Goal: Transaction & Acquisition: Purchase product/service

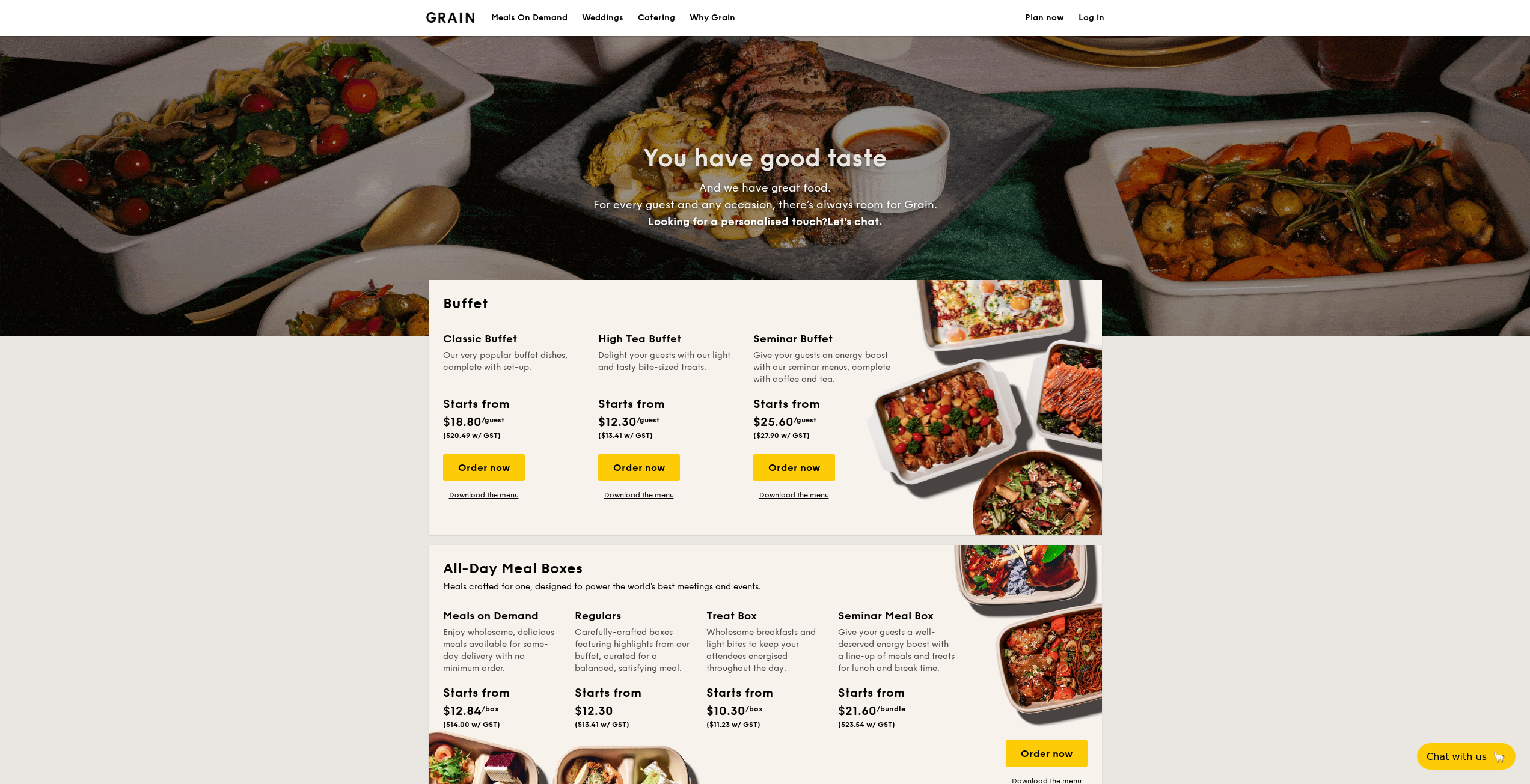
select select
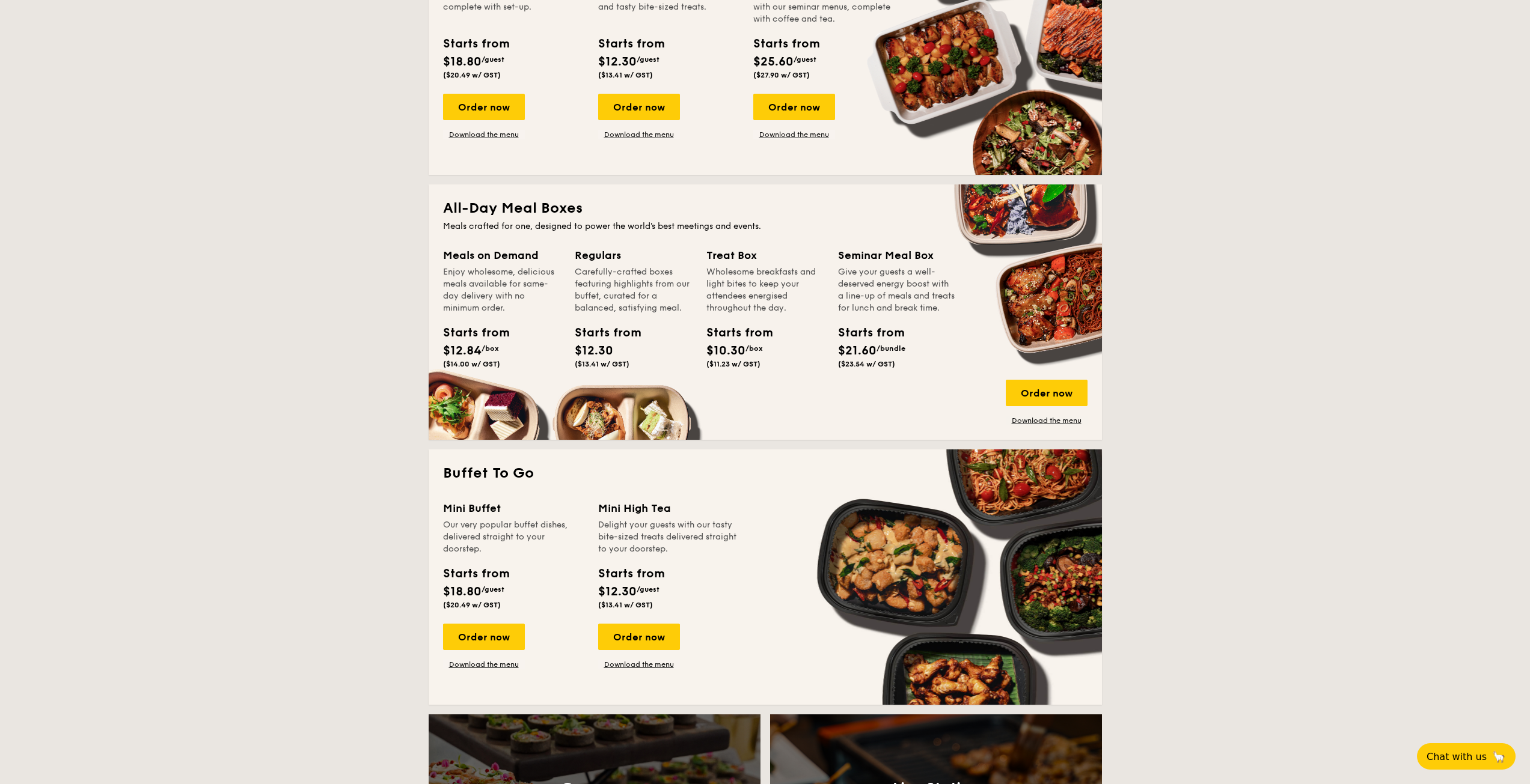
scroll to position [180, 0]
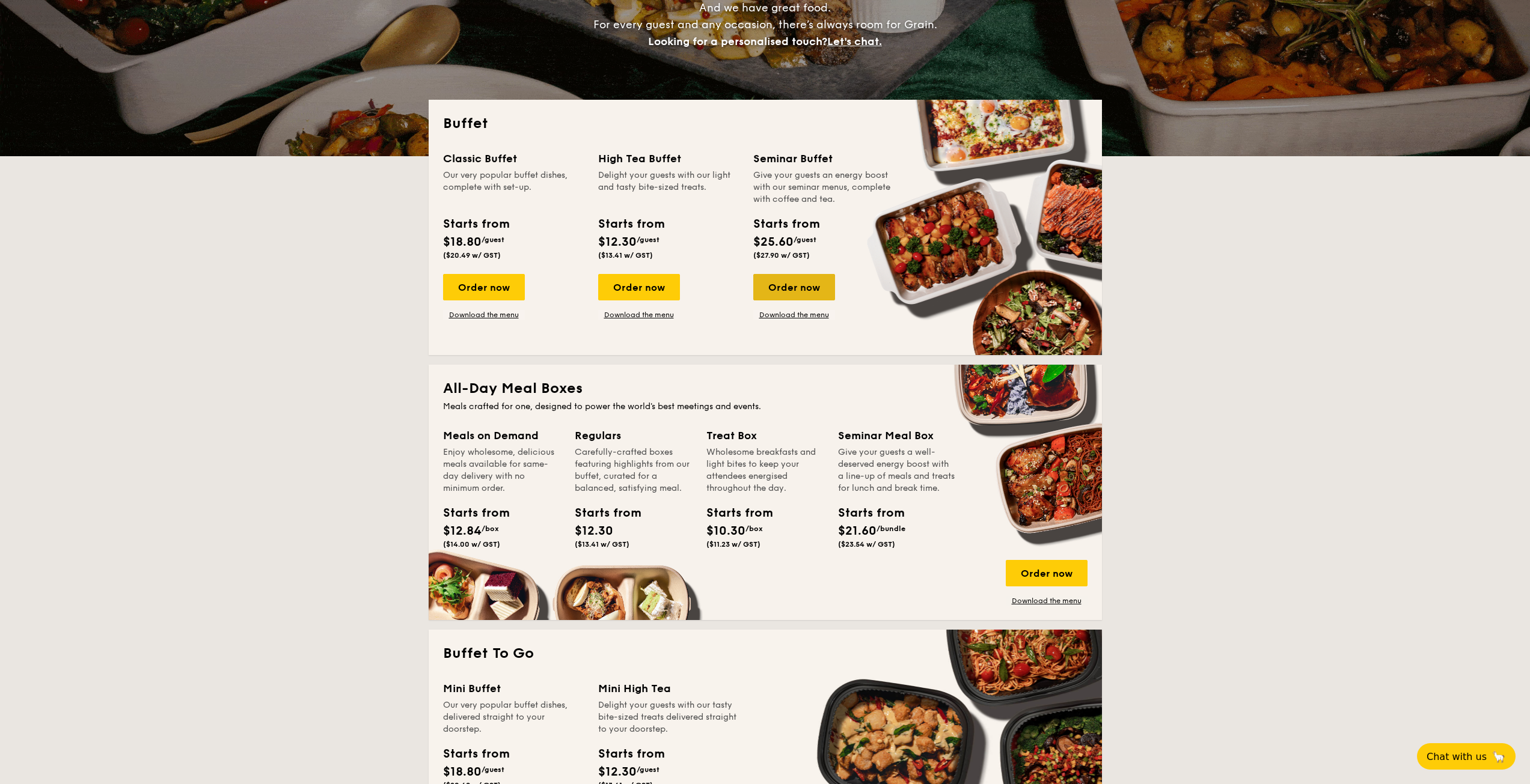
click at [810, 291] on div "Order now" at bounding box center [794, 287] width 82 height 27
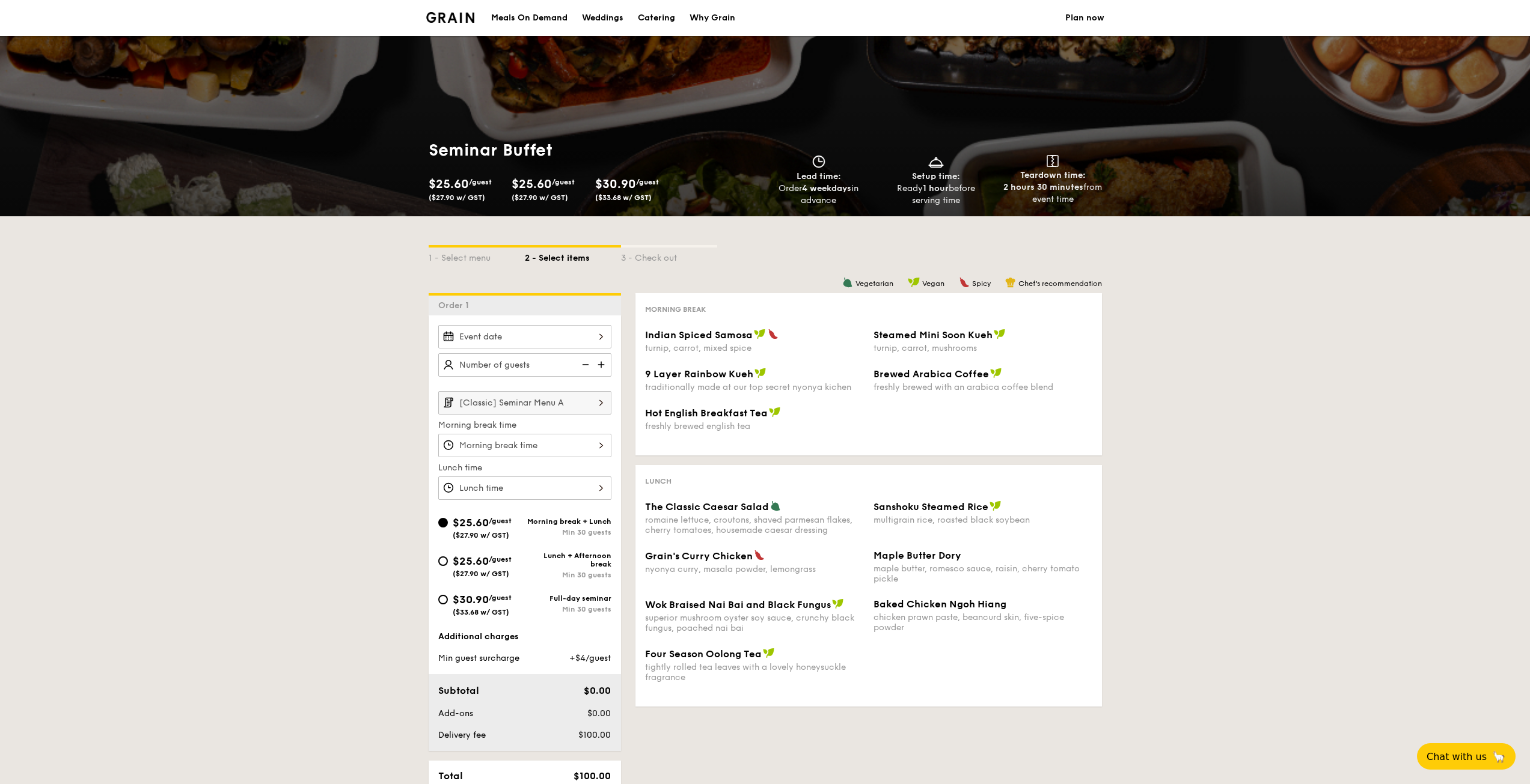
click at [538, 337] on div "2025 Sep [DATE] Tue Wed Thu Fri Sat Sun 1 2 3 4 5 6 7 8 9 10 11 12 13 14 15 16 …" at bounding box center [525, 337] width 173 height 24
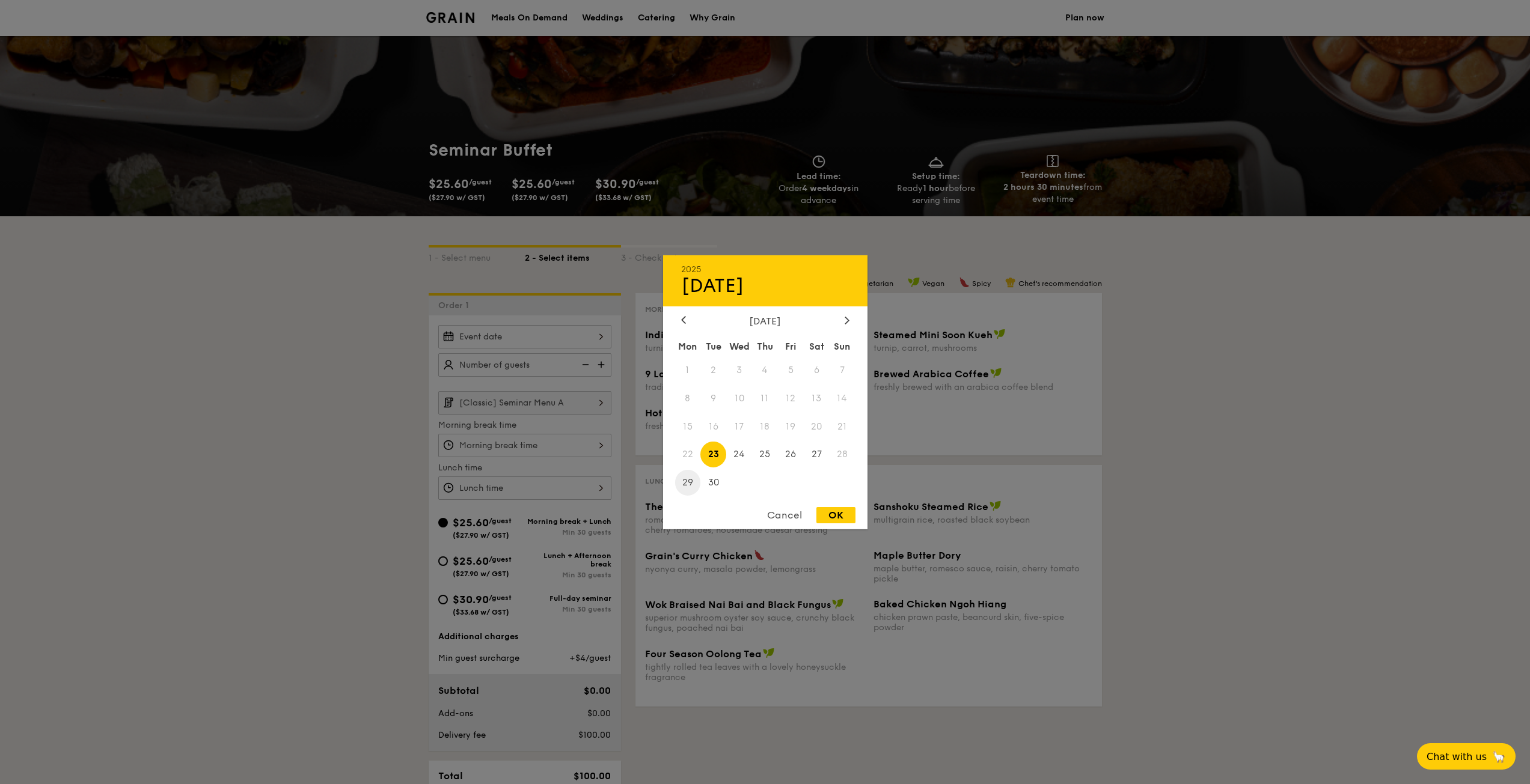
click at [686, 482] on span "29" at bounding box center [688, 483] width 26 height 26
click at [844, 516] on div "OK" at bounding box center [836, 515] width 39 height 16
type input "[DATE]"
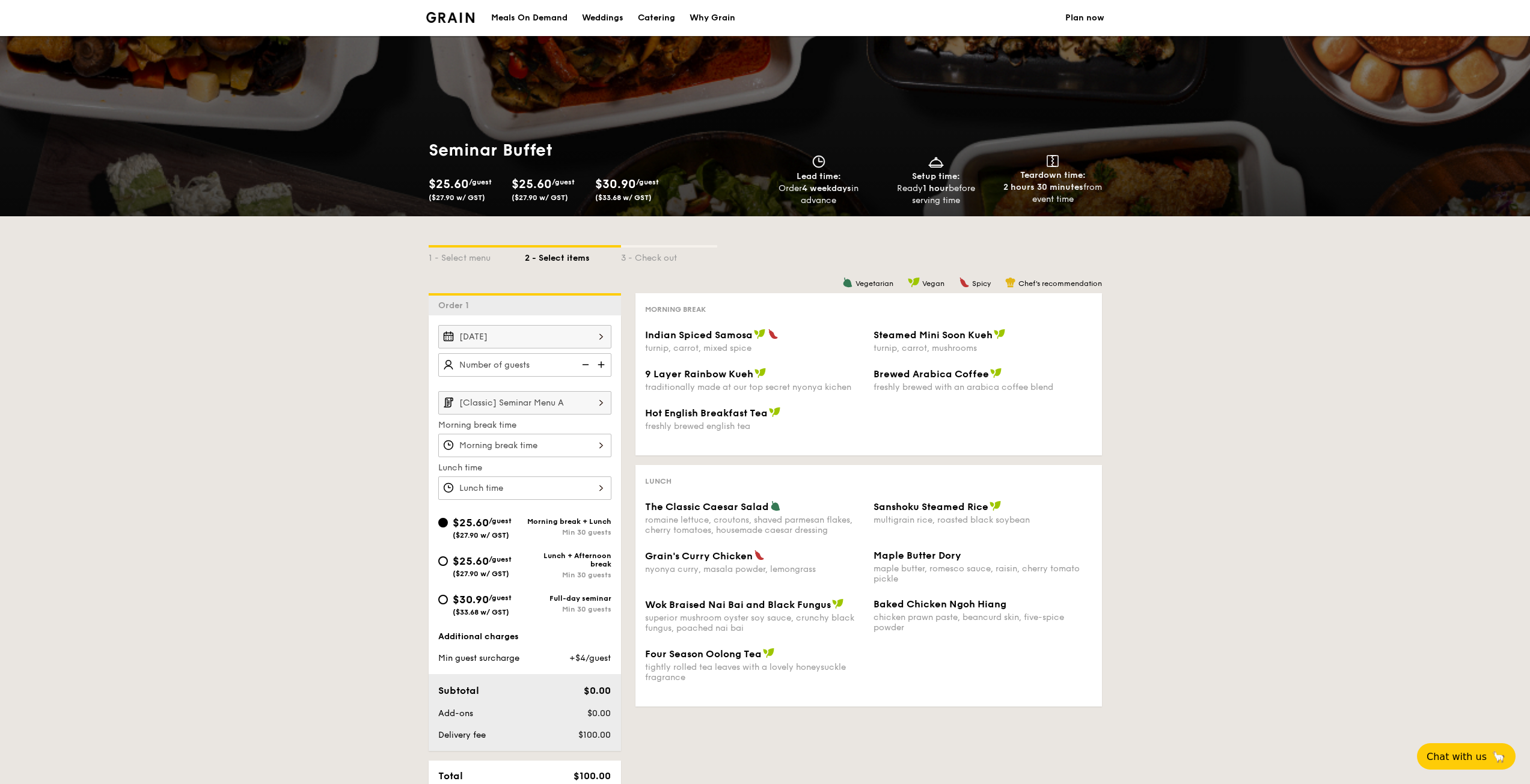
click at [555, 447] on div at bounding box center [525, 446] width 173 height 24
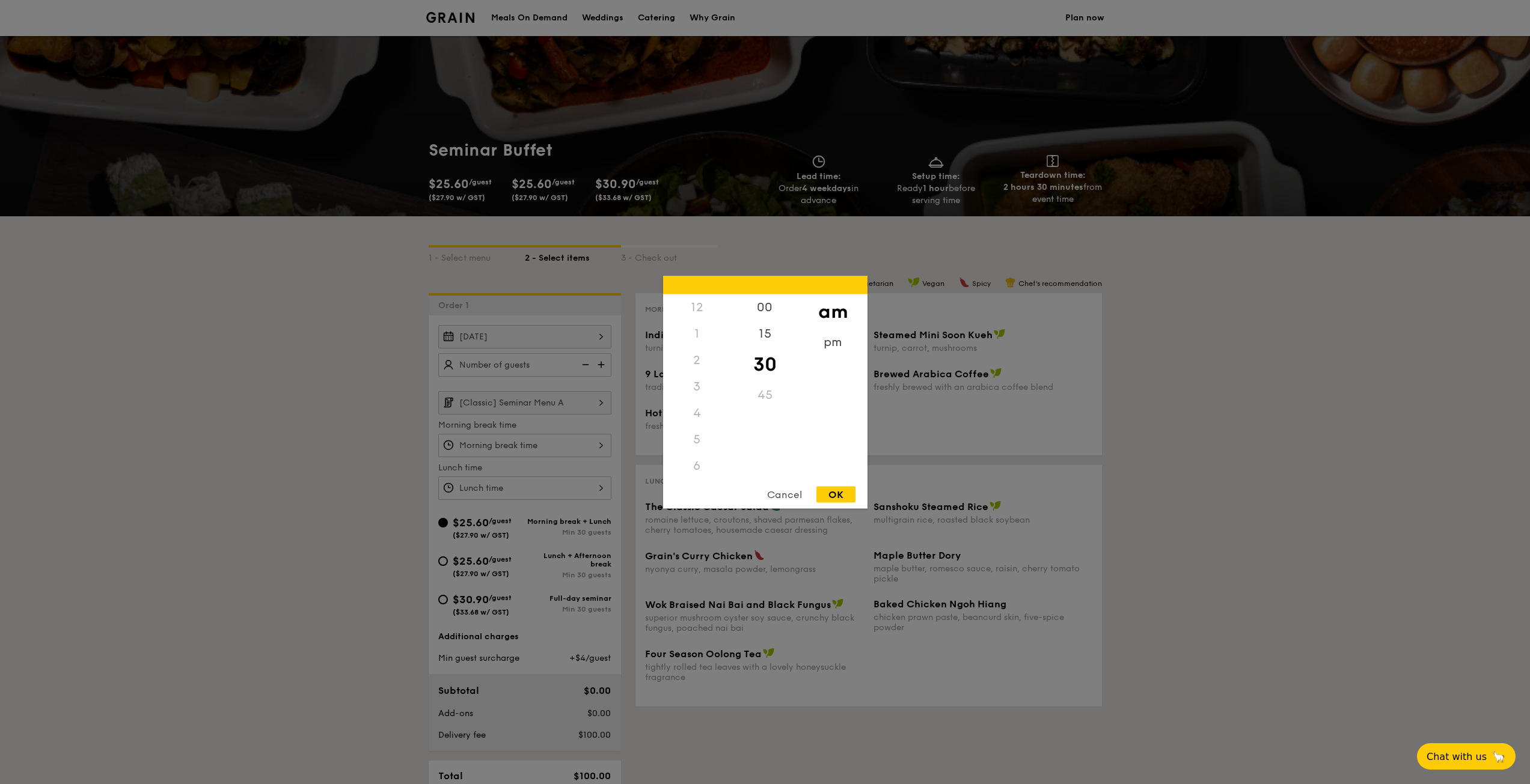
scroll to position [132, 0]
click at [557, 485] on div at bounding box center [765, 392] width 1530 height 784
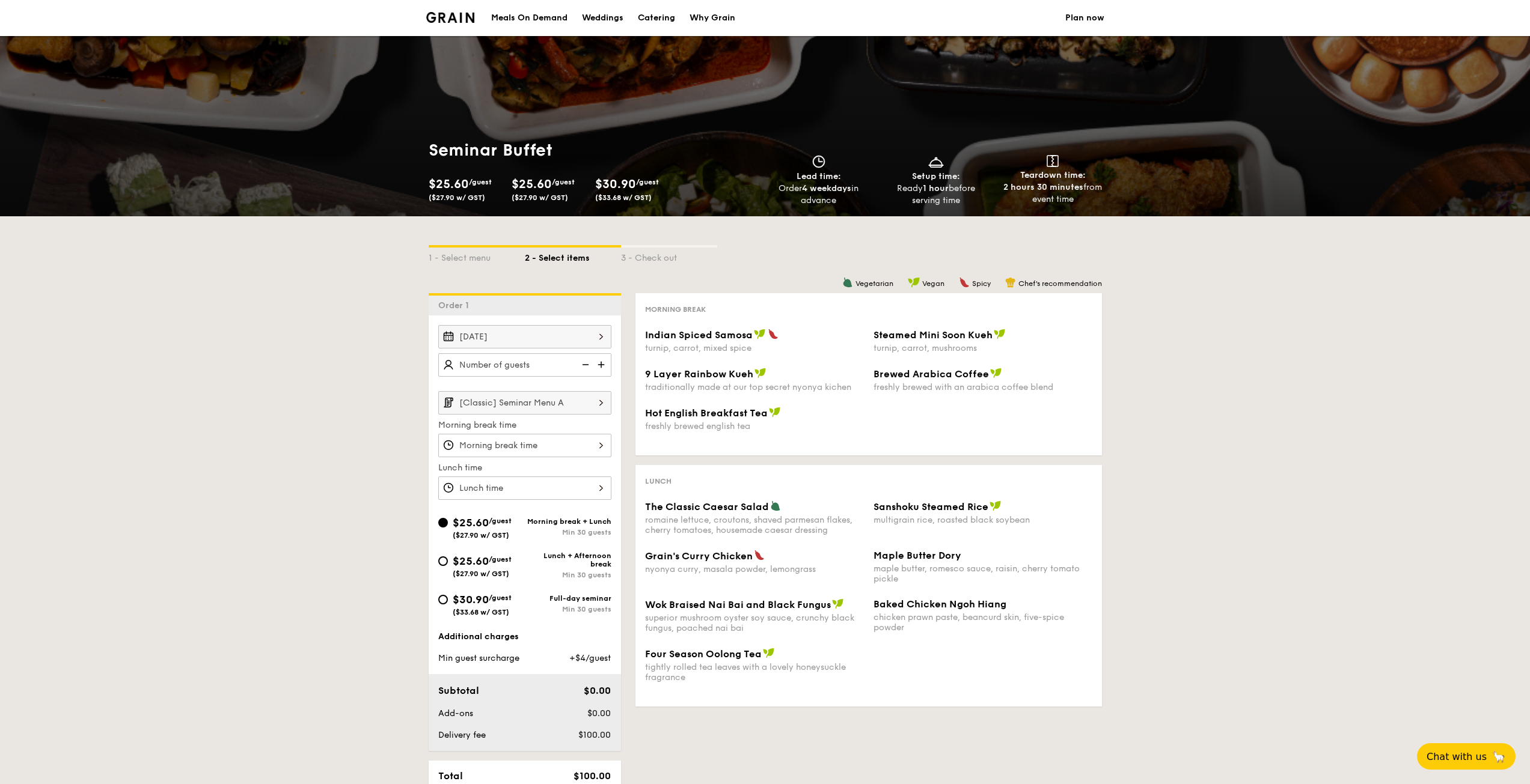
click at [559, 494] on div at bounding box center [525, 489] width 173 height 24
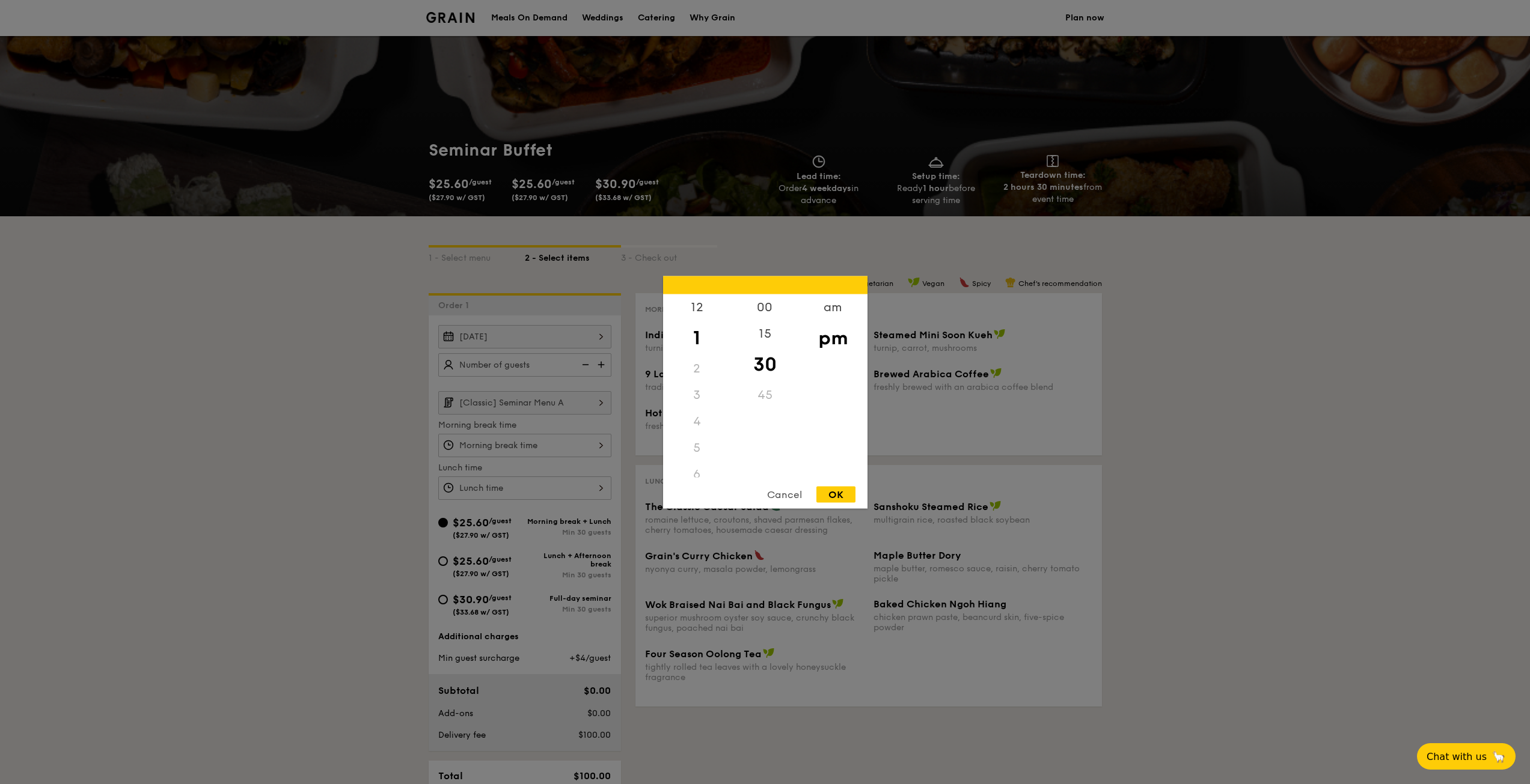
click at [510, 422] on div at bounding box center [765, 392] width 1530 height 784
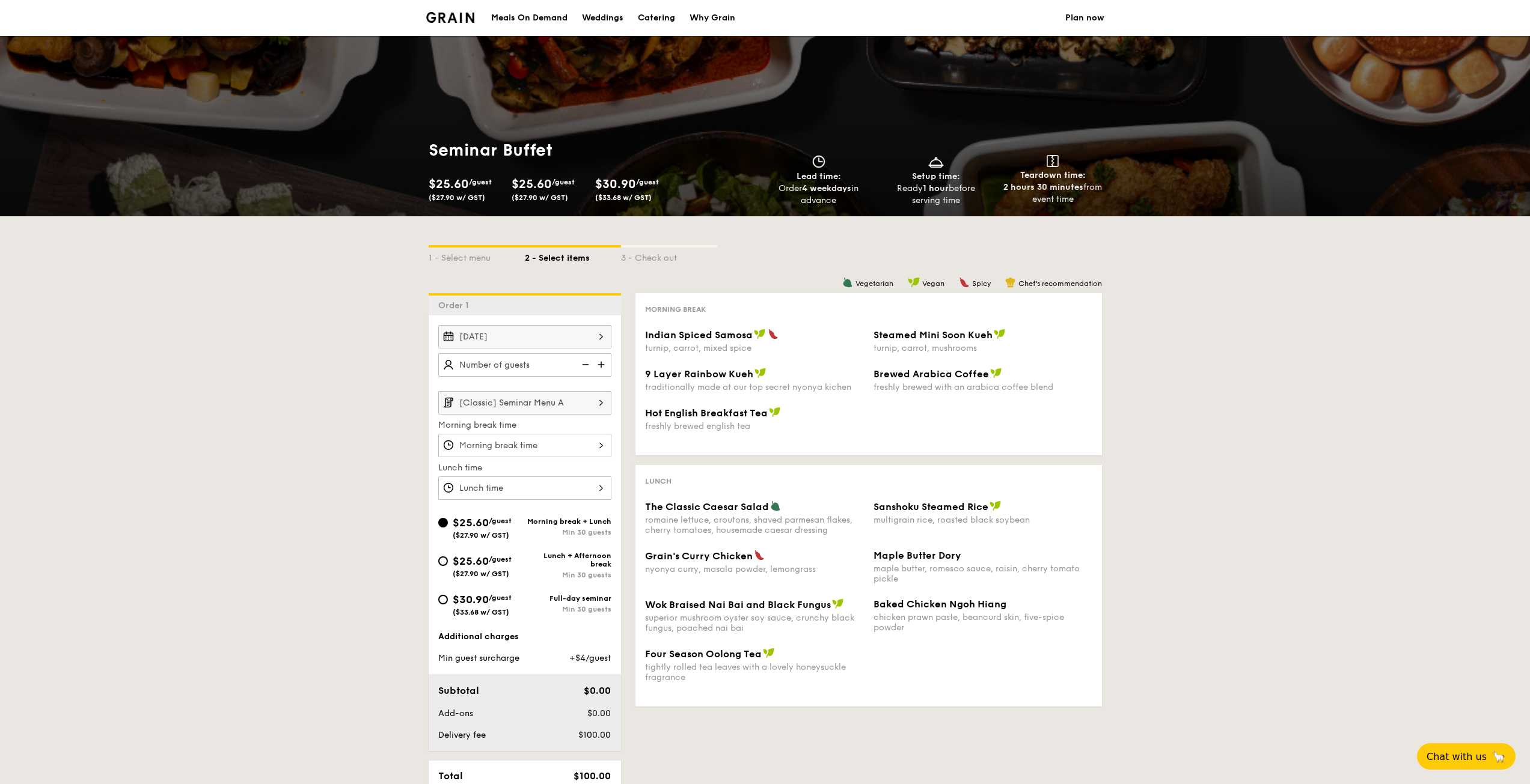
click at [585, 446] on div at bounding box center [525, 446] width 173 height 24
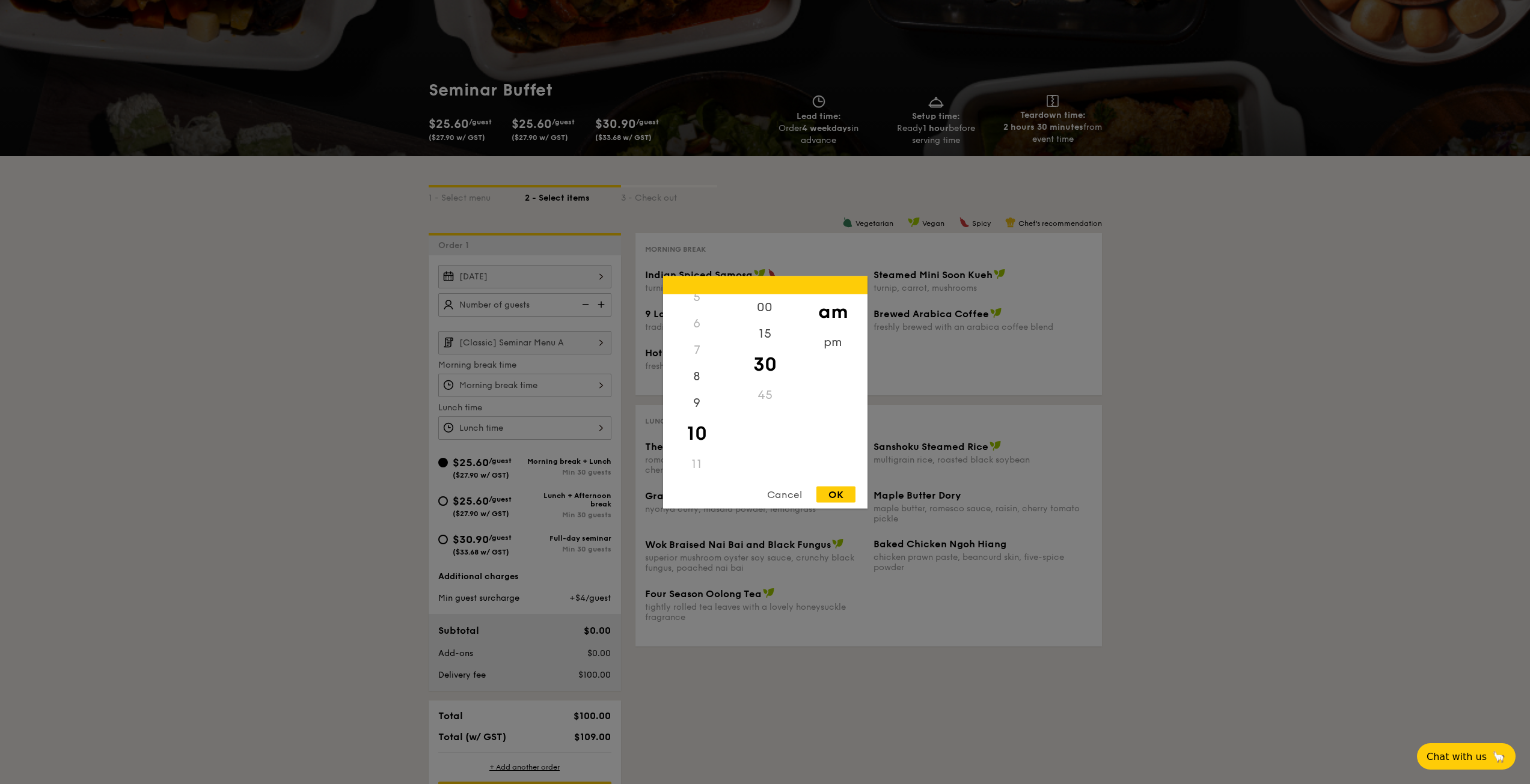
scroll to position [83, 0]
click at [834, 341] on div "pm" at bounding box center [833, 346] width 68 height 35
click at [695, 412] on div "7" at bounding box center [697, 410] width 68 height 27
click at [700, 384] on div "6" at bounding box center [697, 383] width 68 height 27
click at [689, 383] on div "6" at bounding box center [697, 383] width 68 height 27
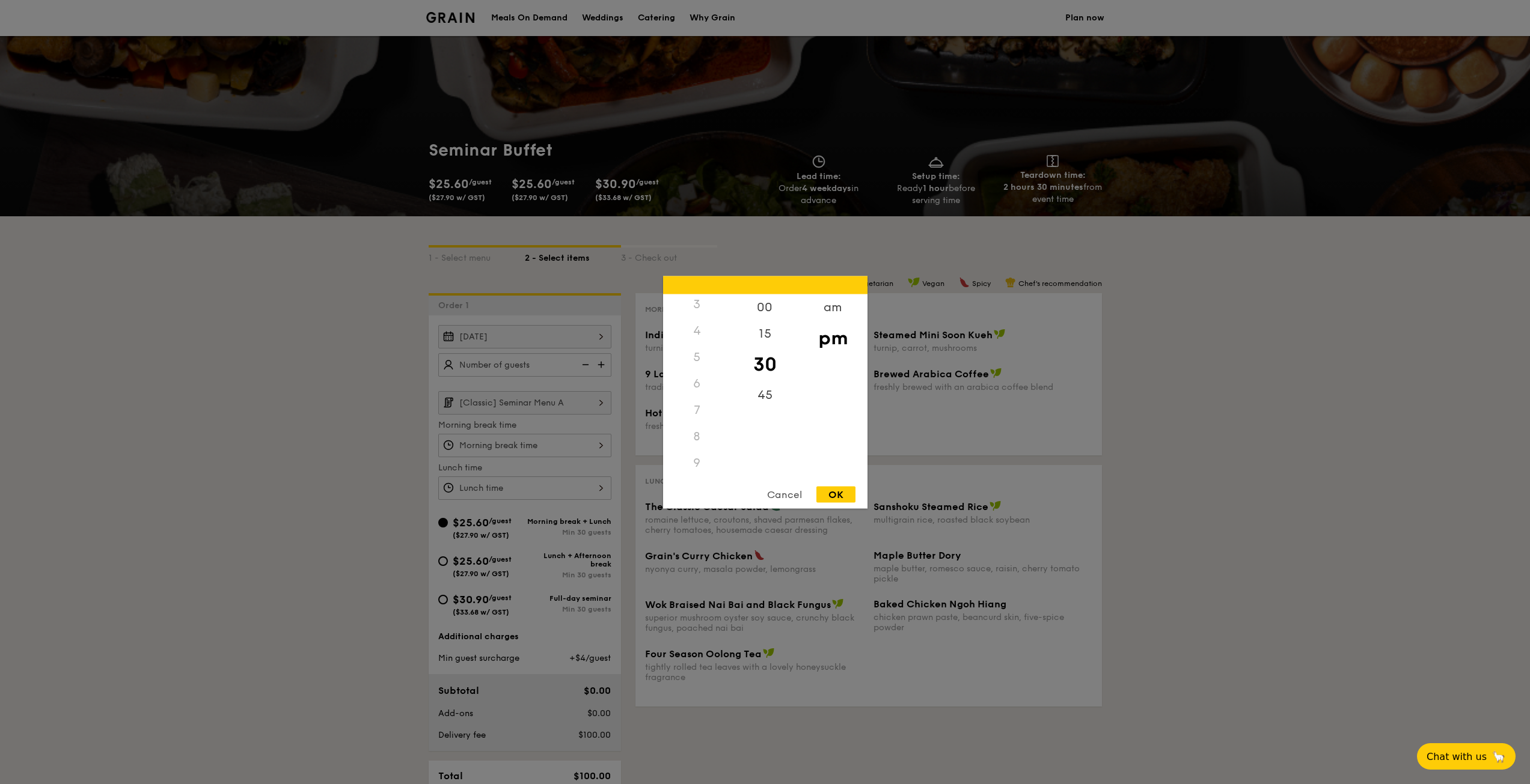
scroll to position [0, 0]
click at [752, 330] on div "15" at bounding box center [764, 338] width 68 height 35
click at [789, 493] on div "Cancel" at bounding box center [784, 494] width 59 height 16
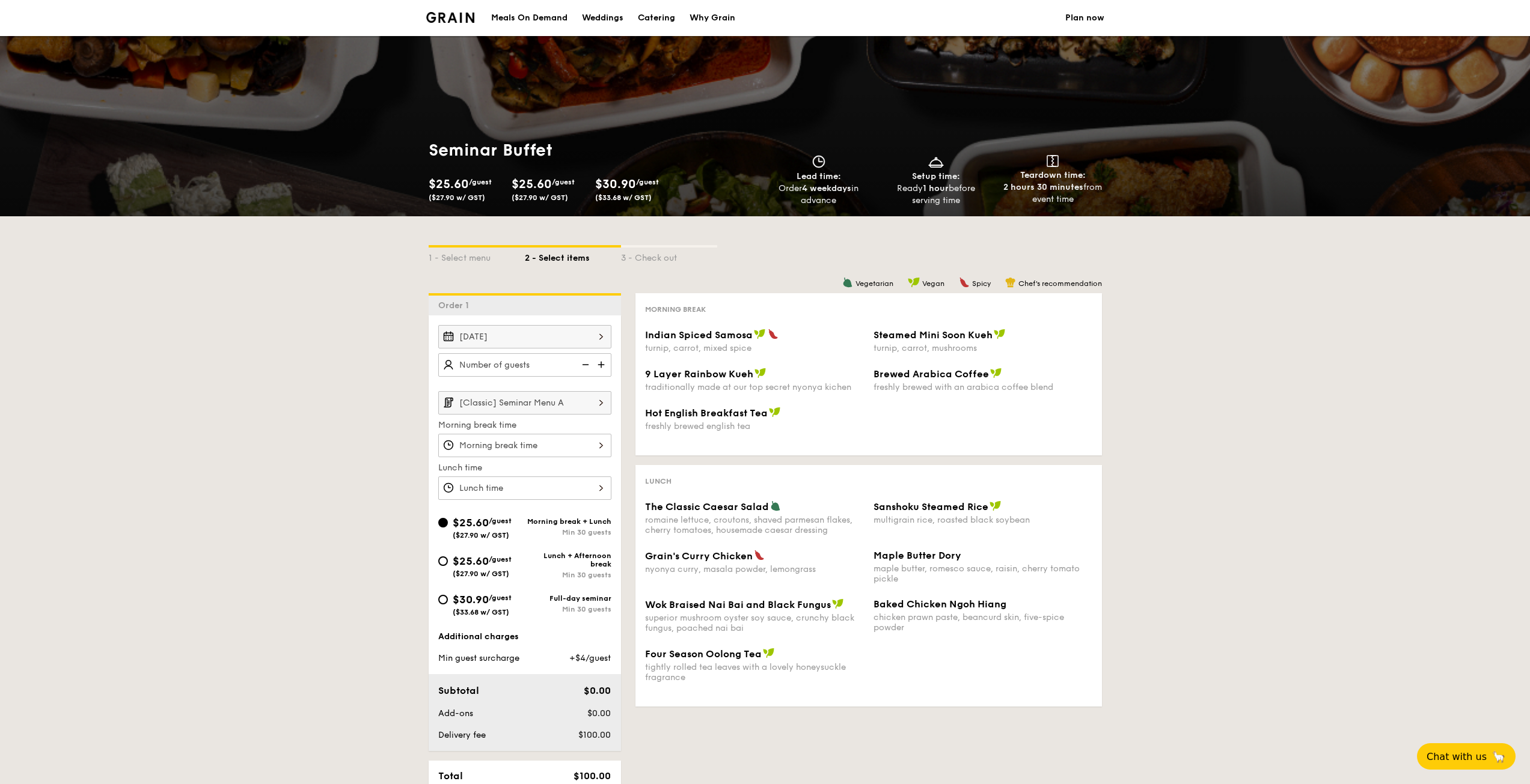
click at [522, 402] on input "[Classic] Seminar Menu A" at bounding box center [525, 403] width 173 height 24
click at [1257, 446] on div "1 - Select menu 2 - Select items 3 - Check out Order 1 [DATE] [Classic] Seminar…" at bounding box center [765, 547] width 1530 height 662
